Goal: Task Accomplishment & Management: Manage account settings

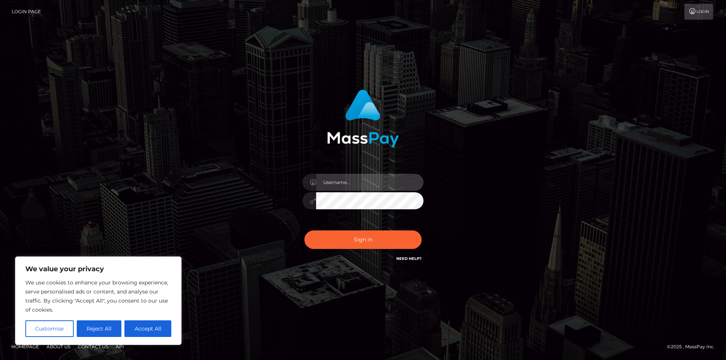
click at [350, 181] on input "text" at bounding box center [369, 182] width 107 height 17
type input "mistressnyx29@gmail.com"
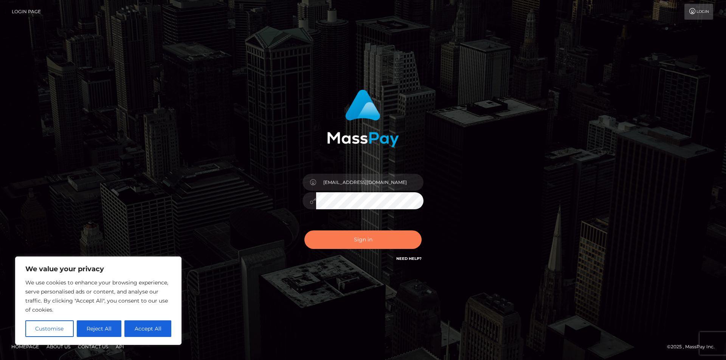
click at [342, 237] on button "Sign in" at bounding box center [362, 240] width 117 height 19
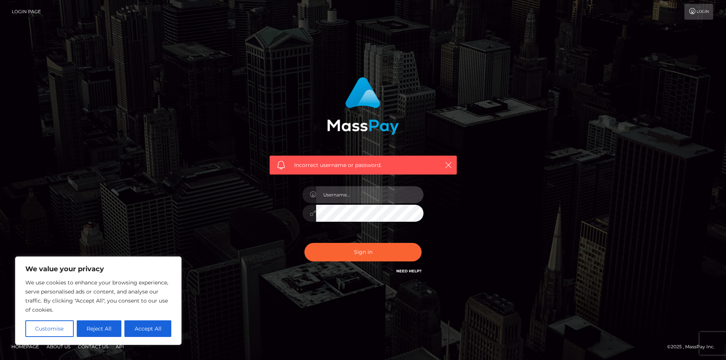
click at [368, 197] on input "text" at bounding box center [369, 194] width 107 height 17
type input "[EMAIL_ADDRESS][DOMAIN_NAME]"
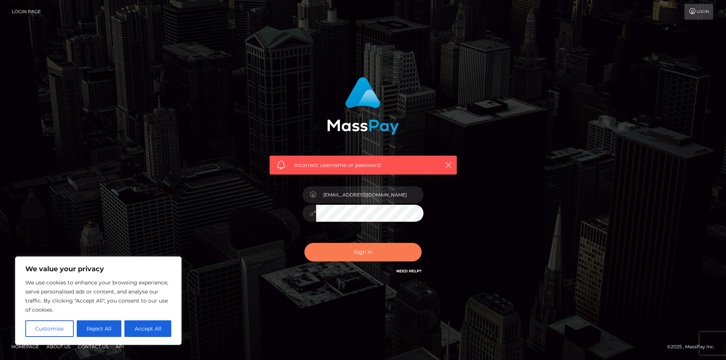
click at [341, 254] on button "Sign in" at bounding box center [362, 252] width 117 height 19
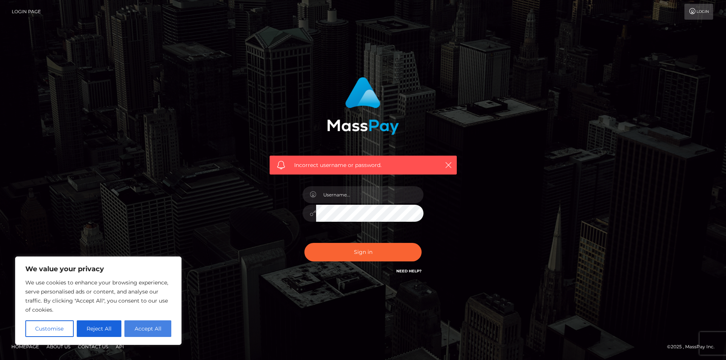
click at [143, 325] on button "Accept All" at bounding box center [147, 329] width 47 height 17
checkbox input "true"
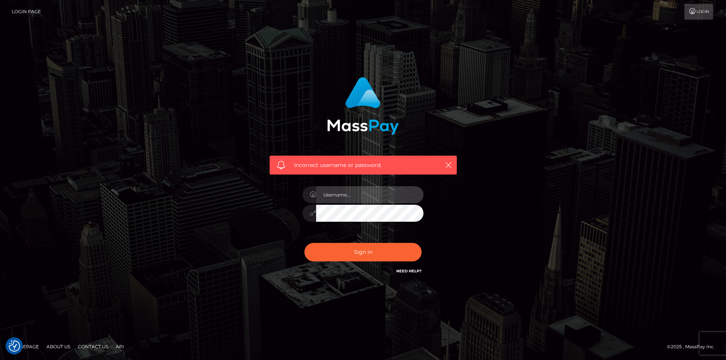
click at [365, 195] on input "text" at bounding box center [369, 194] width 107 height 17
type input "[EMAIL_ADDRESS][DOMAIN_NAME]"
click at [304, 243] on button "Sign in" at bounding box center [362, 252] width 117 height 19
click at [349, 197] on input "text" at bounding box center [369, 194] width 107 height 17
type input "[EMAIL_ADDRESS][DOMAIN_NAME]"
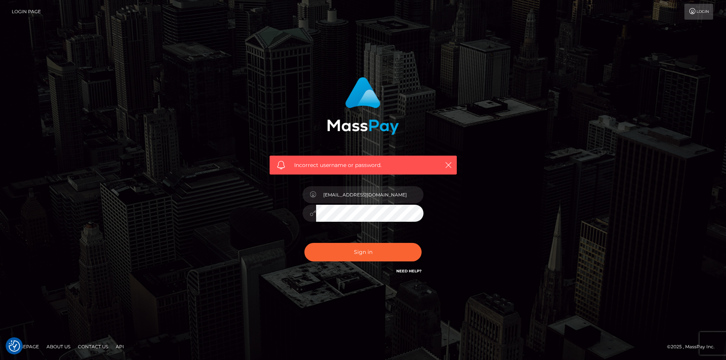
click at [304, 243] on button "Sign in" at bounding box center [362, 252] width 117 height 19
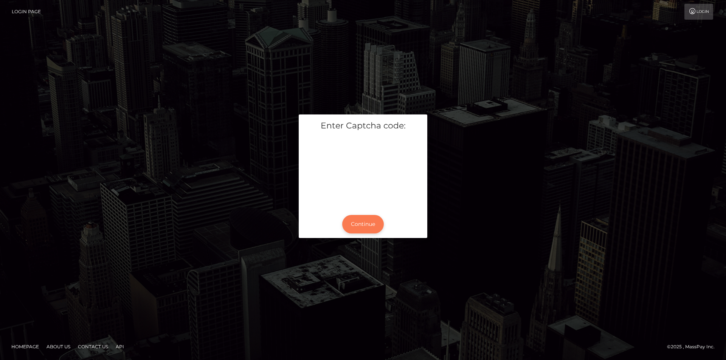
click at [369, 222] on button "Continue" at bounding box center [363, 224] width 42 height 19
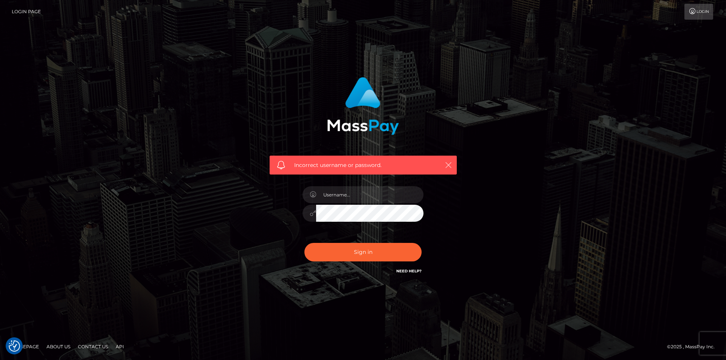
click at [450, 164] on icon "button" at bounding box center [449, 165] width 8 height 8
click at [406, 271] on link "Need Help?" at bounding box center [408, 271] width 25 height 5
click at [344, 197] on input "text" at bounding box center [369, 194] width 107 height 17
type input "mistressnyx29@gmail.com"
click at [304, 243] on button "Sign in" at bounding box center [362, 252] width 117 height 19
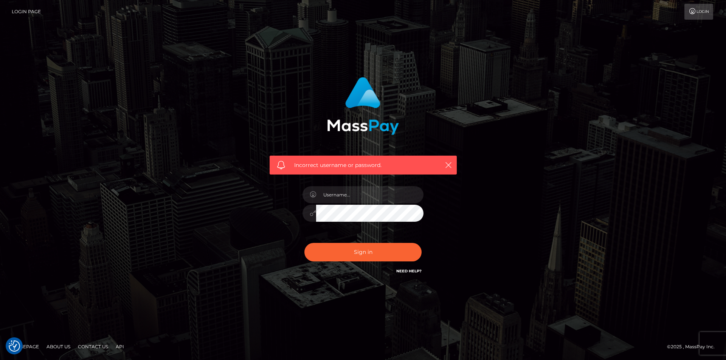
click at [409, 270] on link "Need Help?" at bounding box center [408, 271] width 25 height 5
click at [700, 12] on link "Login" at bounding box center [698, 12] width 29 height 16
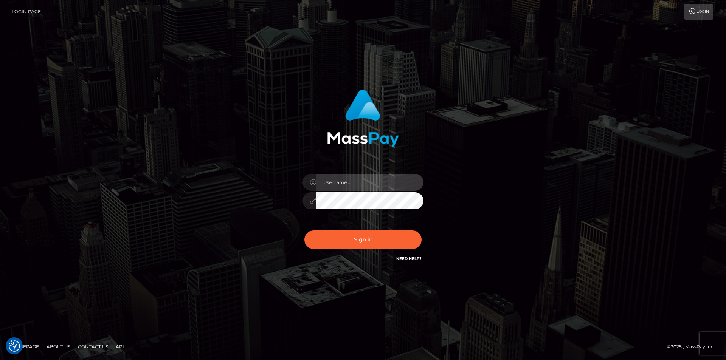
click at [342, 181] on input "text" at bounding box center [369, 182] width 107 height 17
click at [392, 184] on input "mistressnyx29@gmail.com" at bounding box center [369, 182] width 107 height 17
type input "m"
type input "M"
type input "mistressnyx29@gmail.com"
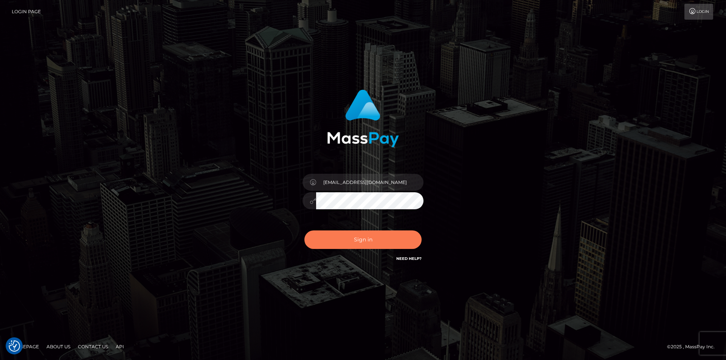
click at [328, 238] on button "Sign in" at bounding box center [362, 240] width 117 height 19
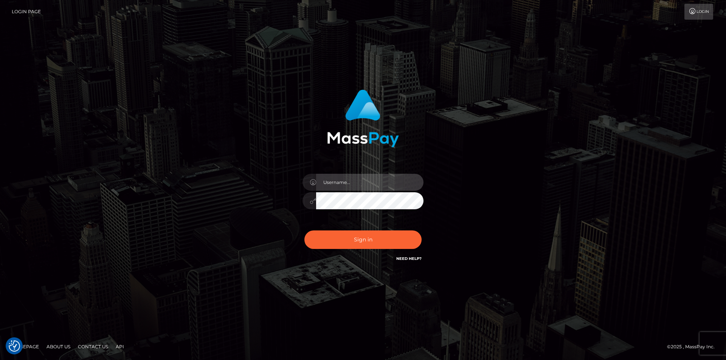
click at [355, 183] on input "text" at bounding box center [369, 182] width 107 height 17
type input "[EMAIL_ADDRESS][DOMAIN_NAME]"
click at [304, 231] on button "Sign in" at bounding box center [362, 240] width 117 height 19
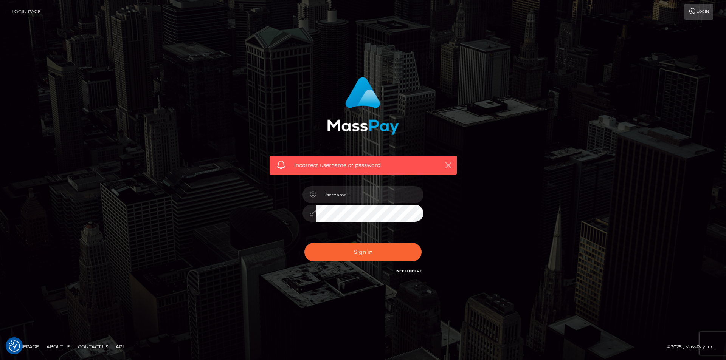
click at [407, 270] on link "Need Help?" at bounding box center [408, 271] width 25 height 5
click at [403, 269] on link "Need Help?" at bounding box center [408, 271] width 25 height 5
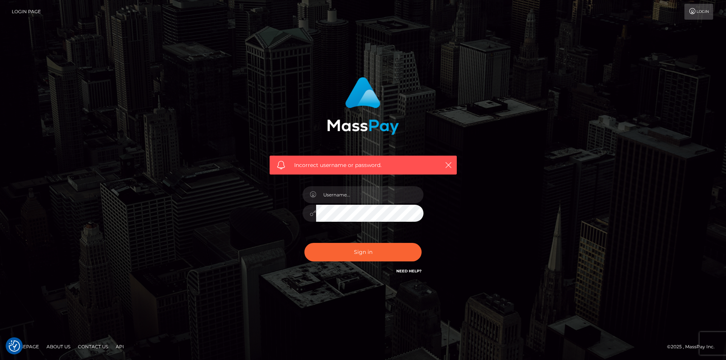
click at [403, 269] on link "Need Help?" at bounding box center [408, 271] width 25 height 5
click at [404, 269] on link "Need Help?" at bounding box center [408, 271] width 25 height 5
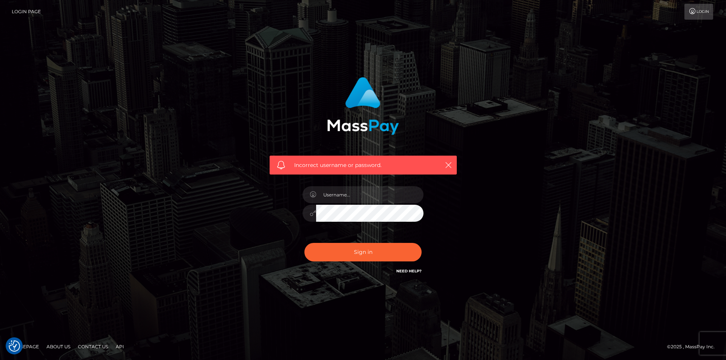
click at [406, 269] on link "Need Help?" at bounding box center [408, 271] width 25 height 5
click at [446, 166] on icon "button" at bounding box center [449, 165] width 8 height 8
click at [341, 195] on input "text" at bounding box center [369, 194] width 107 height 17
type input "mistressnyx29@gmail.com"
click at [304, 243] on button "Sign in" at bounding box center [362, 252] width 117 height 19
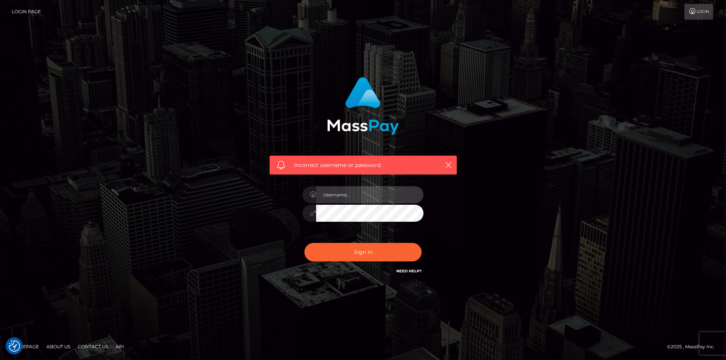
click at [352, 199] on input "text" at bounding box center [369, 194] width 107 height 17
type input "[EMAIL_ADDRESS][DOMAIN_NAME]"
click at [304, 243] on button "Sign in" at bounding box center [362, 252] width 117 height 19
